Goal: Complete application form

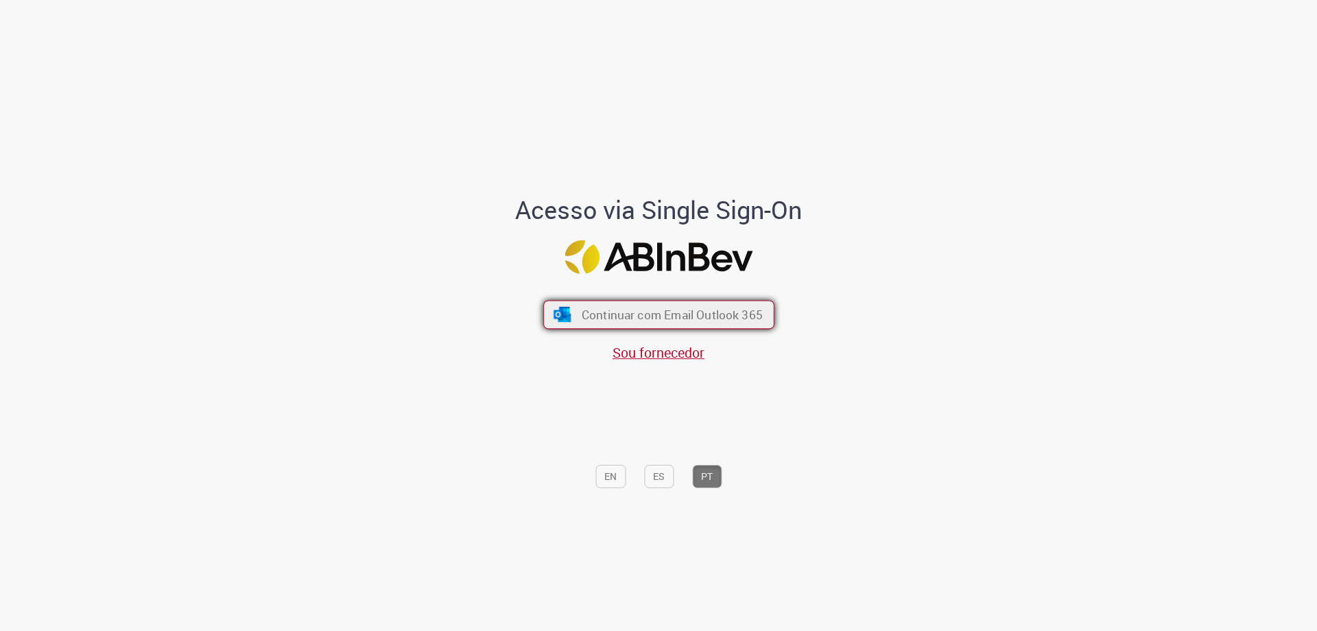
click at [571, 307] on button "Continuar com Email Outlook 365" at bounding box center [658, 315] width 231 height 29
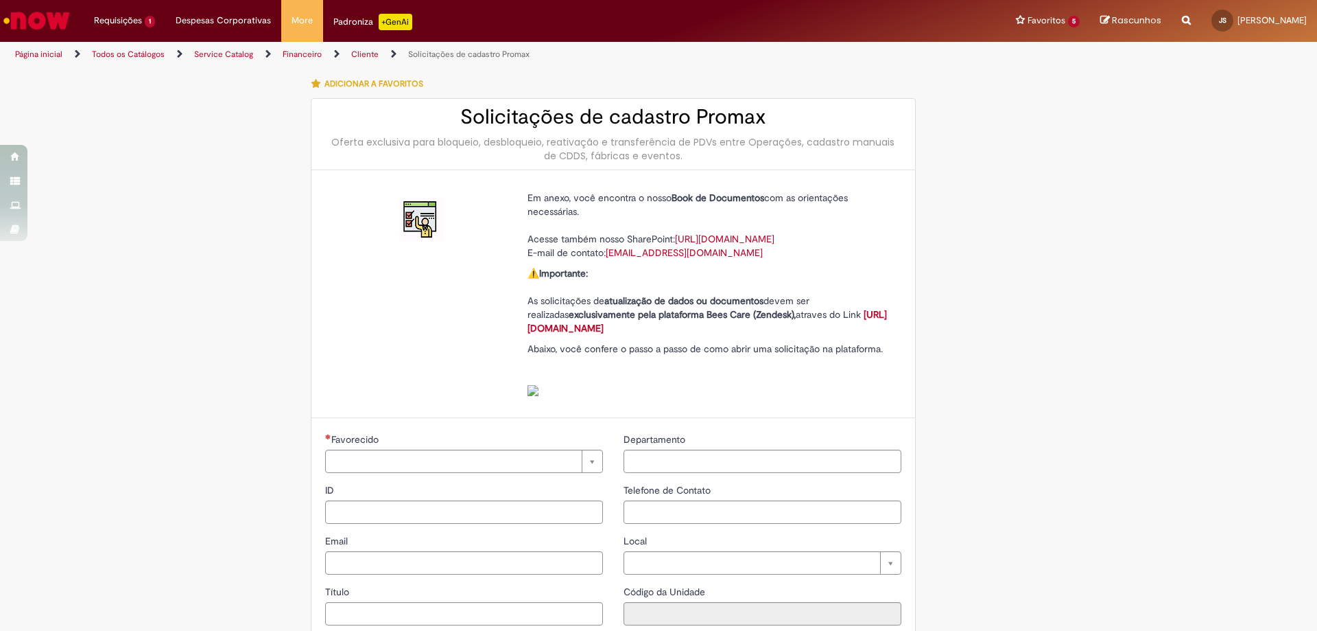
type input "**********"
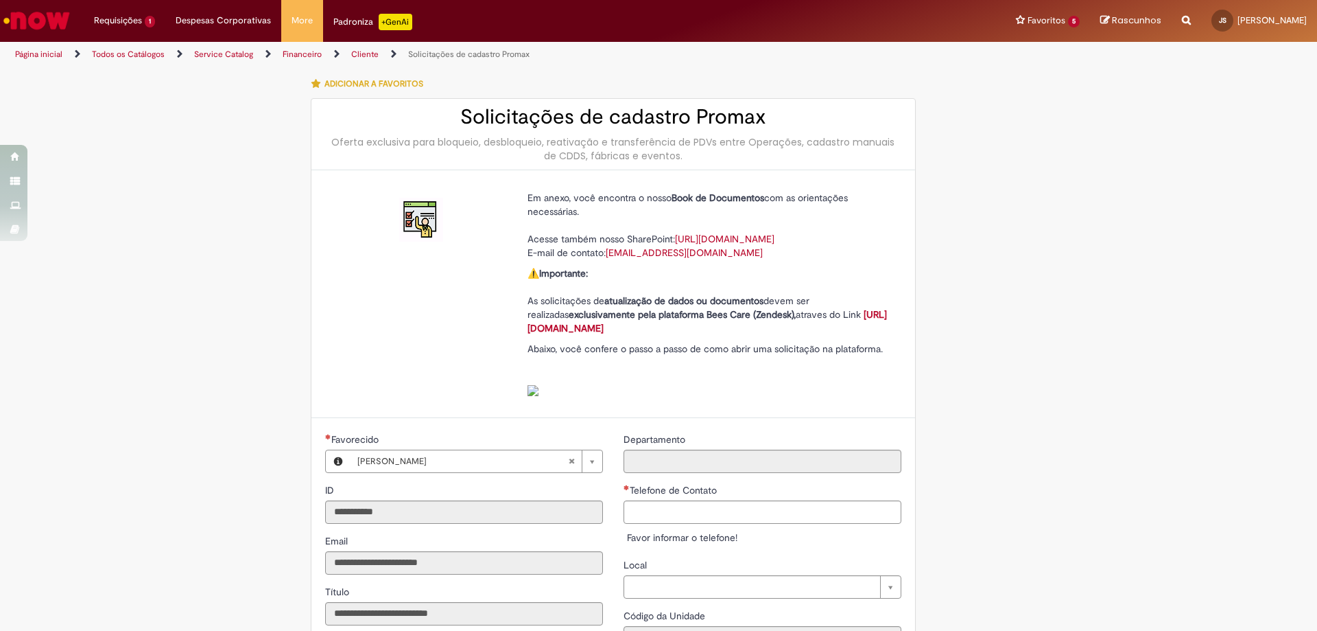
type input "**********"
